Goal: Find specific page/section: Find specific page/section

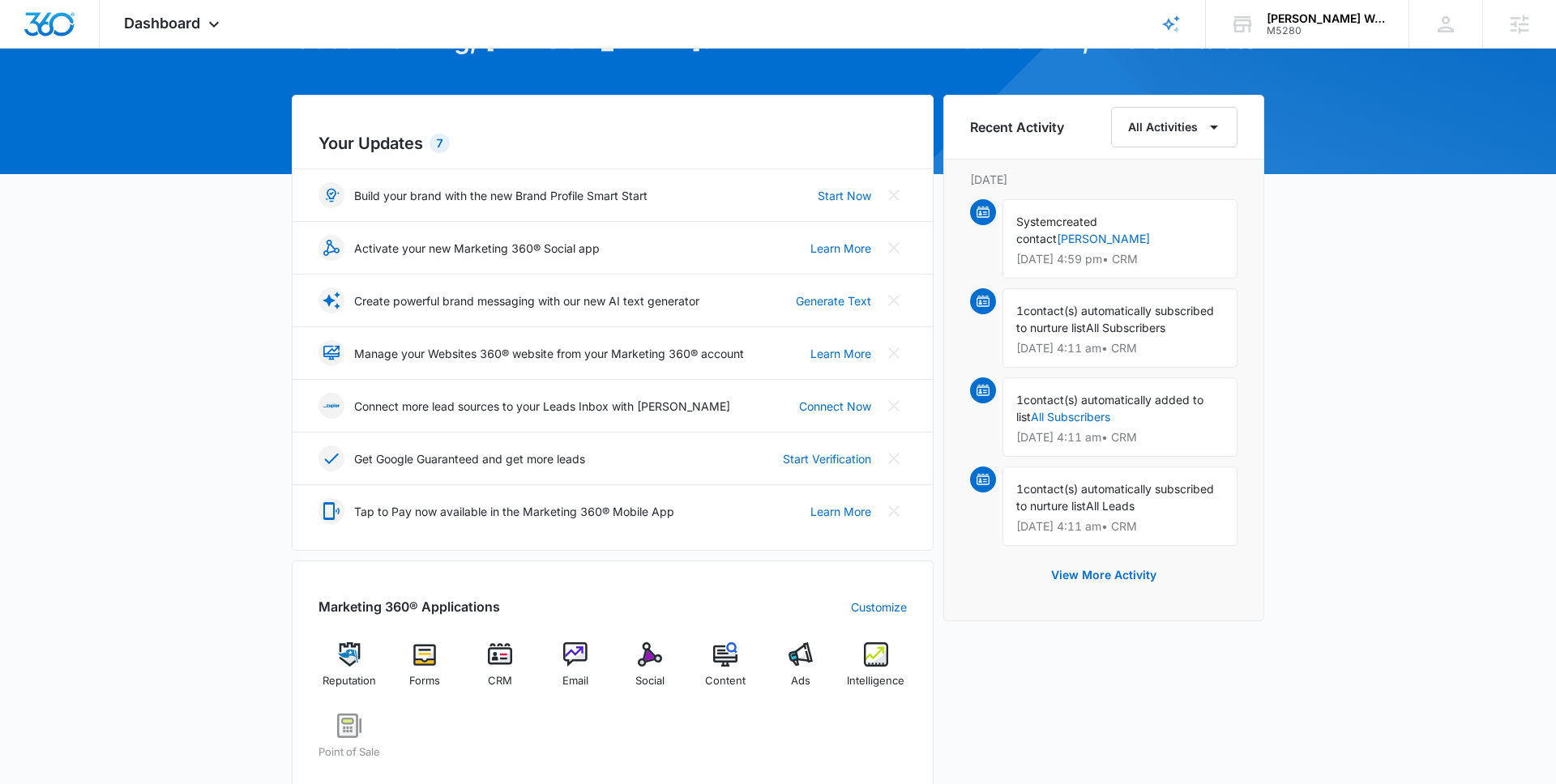
scroll to position [199, 0]
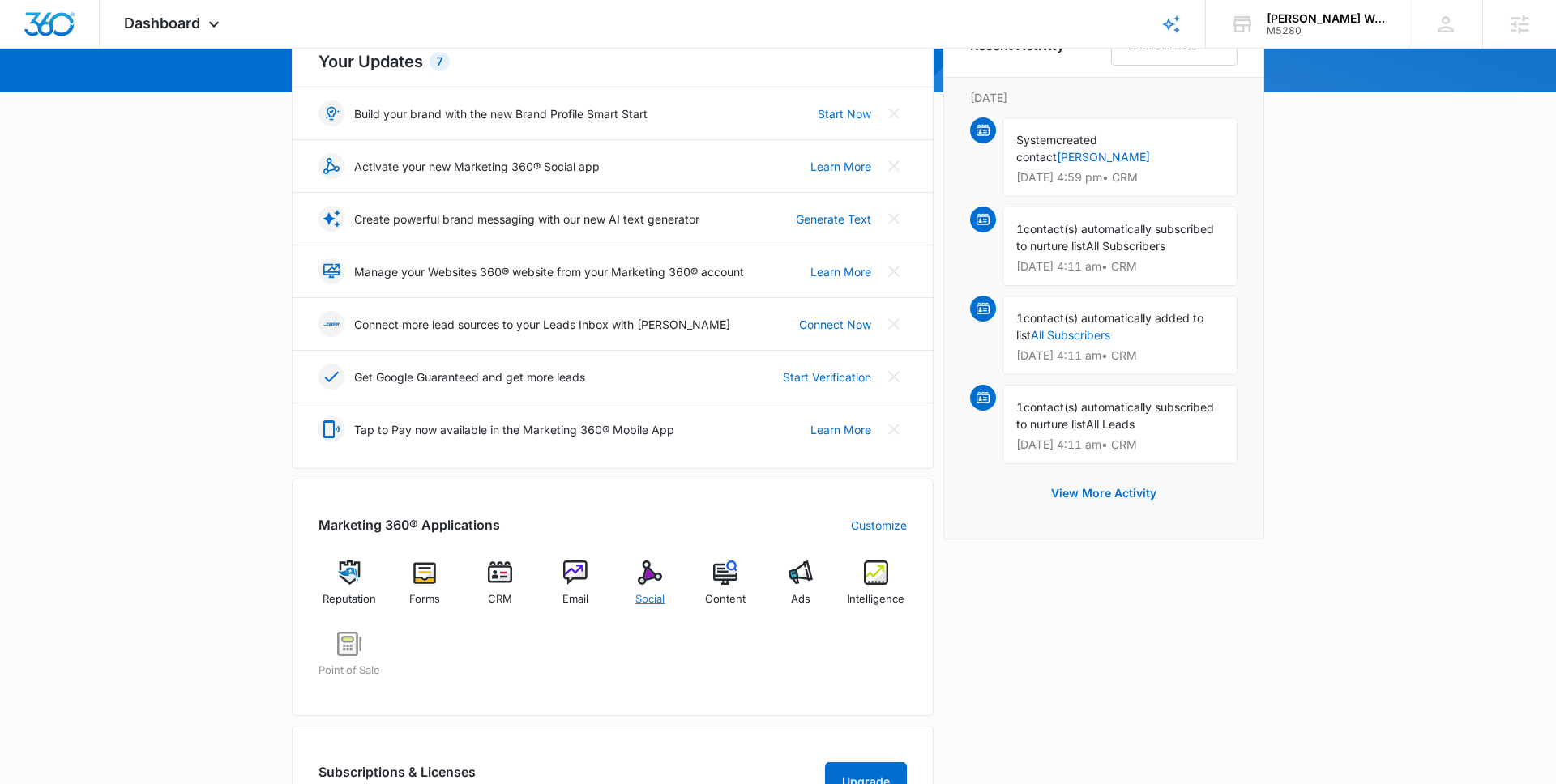
click at [655, 602] on span "Social" at bounding box center [649, 600] width 29 height 16
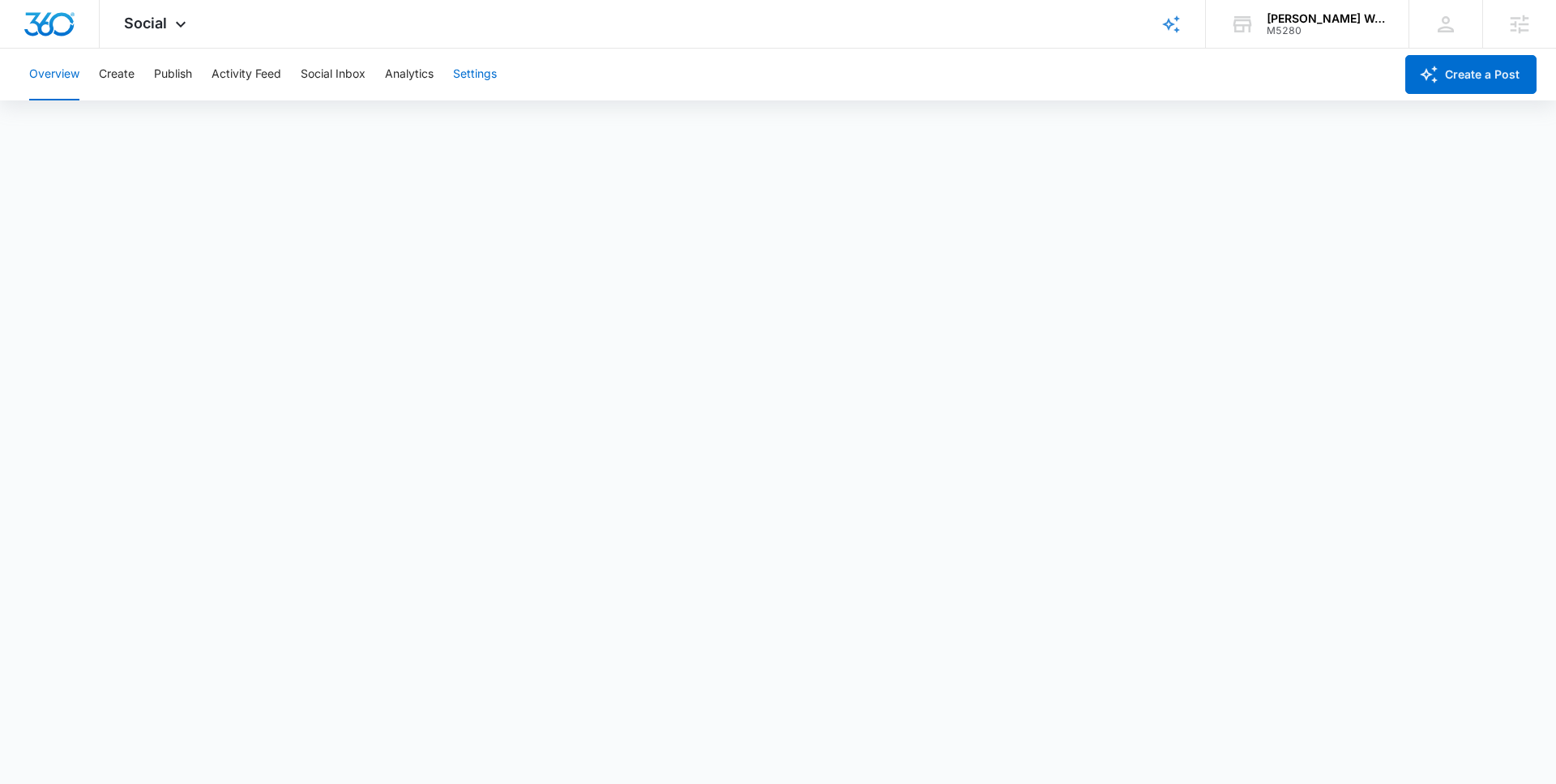
click at [490, 84] on button "Settings" at bounding box center [475, 74] width 44 height 52
click at [475, 86] on button "Settings" at bounding box center [475, 74] width 44 height 52
click at [416, 71] on button "Analytics" at bounding box center [408, 74] width 49 height 52
